Goal: Task Accomplishment & Management: Complete application form

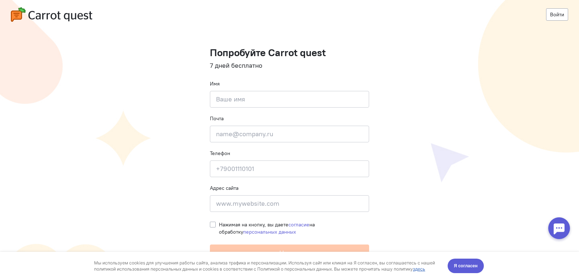
click at [447, 168] on cq-registration "Войти Попробуйте Carrot quest 7 дней бесплатно Имя Введите своё имя Почта Введи…" at bounding box center [289, 140] width 579 height 280
click at [155, 207] on cq-registration "Войти Попробуйте Carrot quest 7 дней бесплатно Имя Введите своё имя Почта Введи…" at bounding box center [289, 140] width 579 height 280
click at [159, 198] on cq-registration "Войти Попробуйте Carrot quest 7 дней бесплатно Имя Введите своё имя Почта Введи…" at bounding box center [289, 140] width 579 height 280
click at [227, 58] on h1 "Попробуйте Carrot quest" at bounding box center [289, 52] width 159 height 11
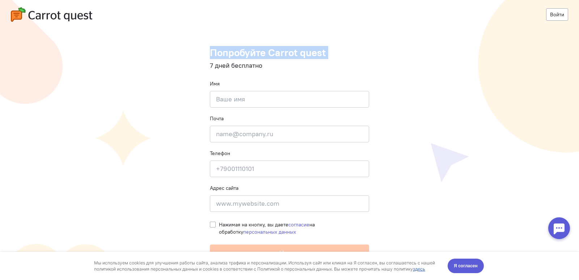
click at [227, 58] on h1 "Попробуйте Carrot quest" at bounding box center [289, 52] width 159 height 11
drag, startPoint x: 227, startPoint y: 58, endPoint x: 233, endPoint y: 72, distance: 15.4
click at [227, 58] on h1 "Попробуйте Carrot quest" at bounding box center [289, 52] width 159 height 11
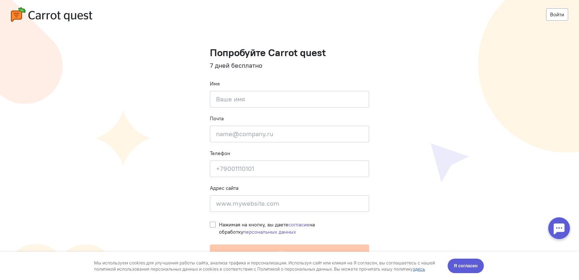
click at [234, 82] on div "Имя Введите своё имя" at bounding box center [289, 94] width 159 height 28
click at [232, 102] on input at bounding box center [289, 99] width 159 height 17
click at [178, 216] on cq-registration "Войти Попробуйте Carrot quest 7 дней бесплатно Имя Введите своё имя Почта Введи…" at bounding box center [289, 140] width 579 height 280
click at [219, 223] on label "Нажимая на кнопку, вы даете согласие на обработку персональных данных" at bounding box center [294, 228] width 150 height 14
click at [211, 223] on input "Нажимая на кнопку, вы даете согласие на обработку персональных данных" at bounding box center [213, 224] width 6 height 7
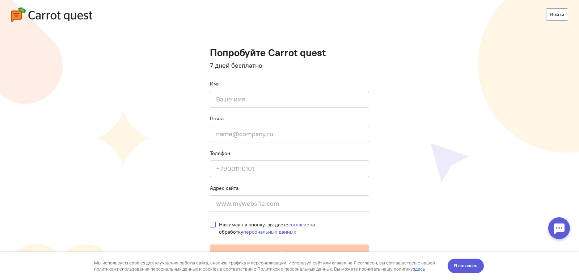
checkbox input "true"
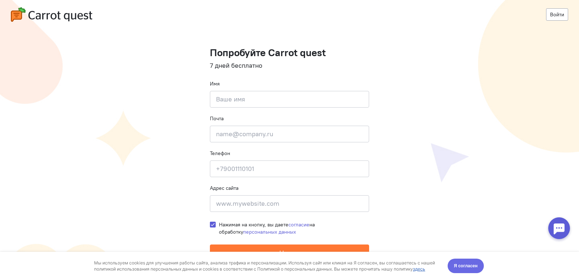
click at [462, 266] on span "Я согласен" at bounding box center [466, 265] width 24 height 7
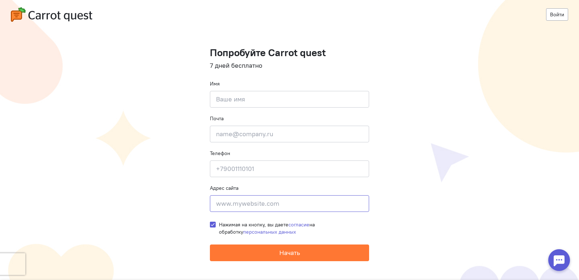
click at [281, 198] on input at bounding box center [289, 203] width 159 height 17
click at [269, 166] on input at bounding box center [289, 168] width 159 height 17
click at [269, 137] on input "email" at bounding box center [289, 134] width 159 height 17
click at [264, 99] on input at bounding box center [289, 99] width 159 height 17
click at [272, 136] on input "email" at bounding box center [289, 134] width 159 height 17
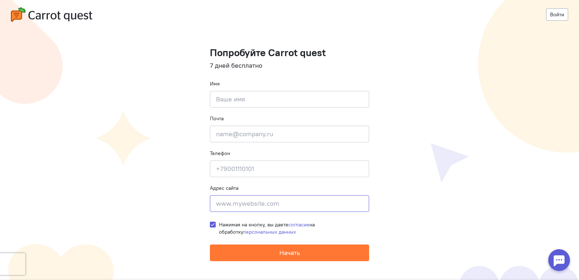
click at [266, 199] on input at bounding box center [289, 203] width 159 height 17
